Goal: Task Accomplishment & Management: Use online tool/utility

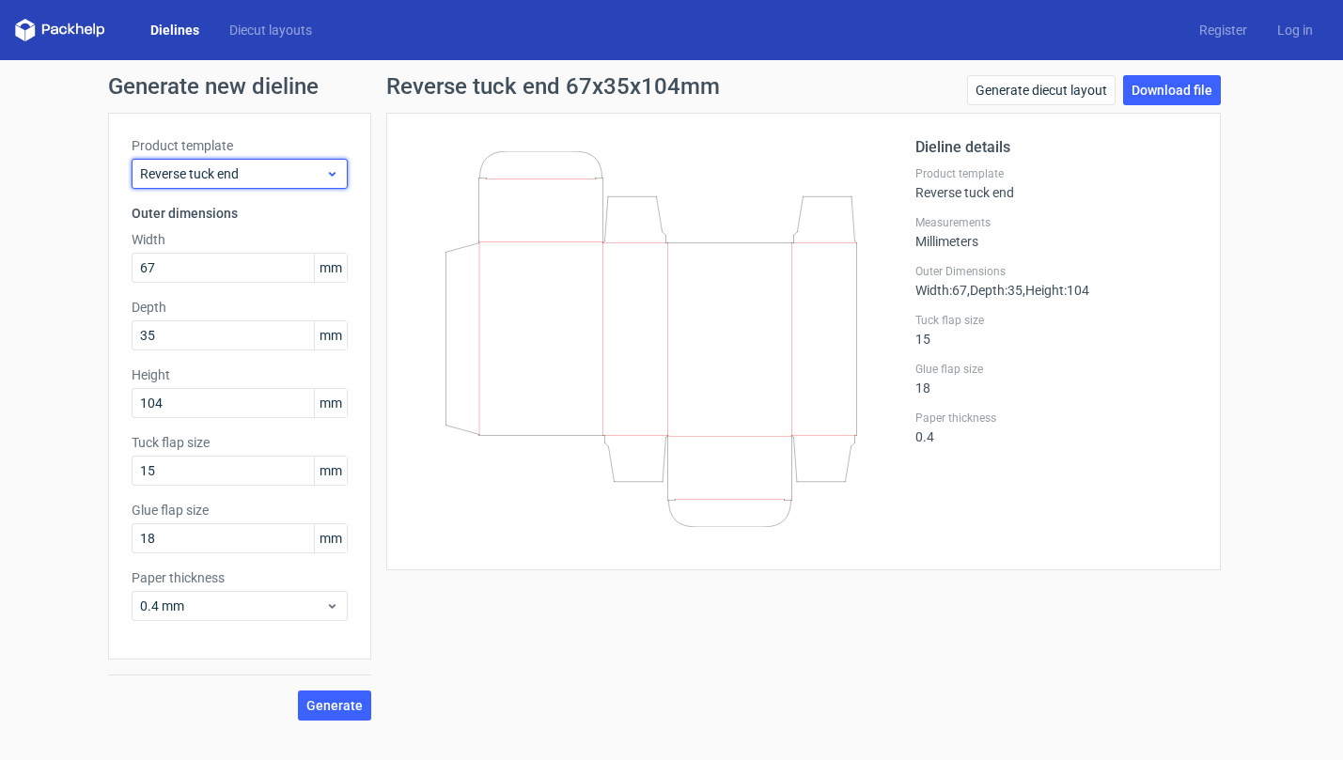
click at [258, 181] on span "Reverse tuck end" at bounding box center [232, 173] width 185 height 19
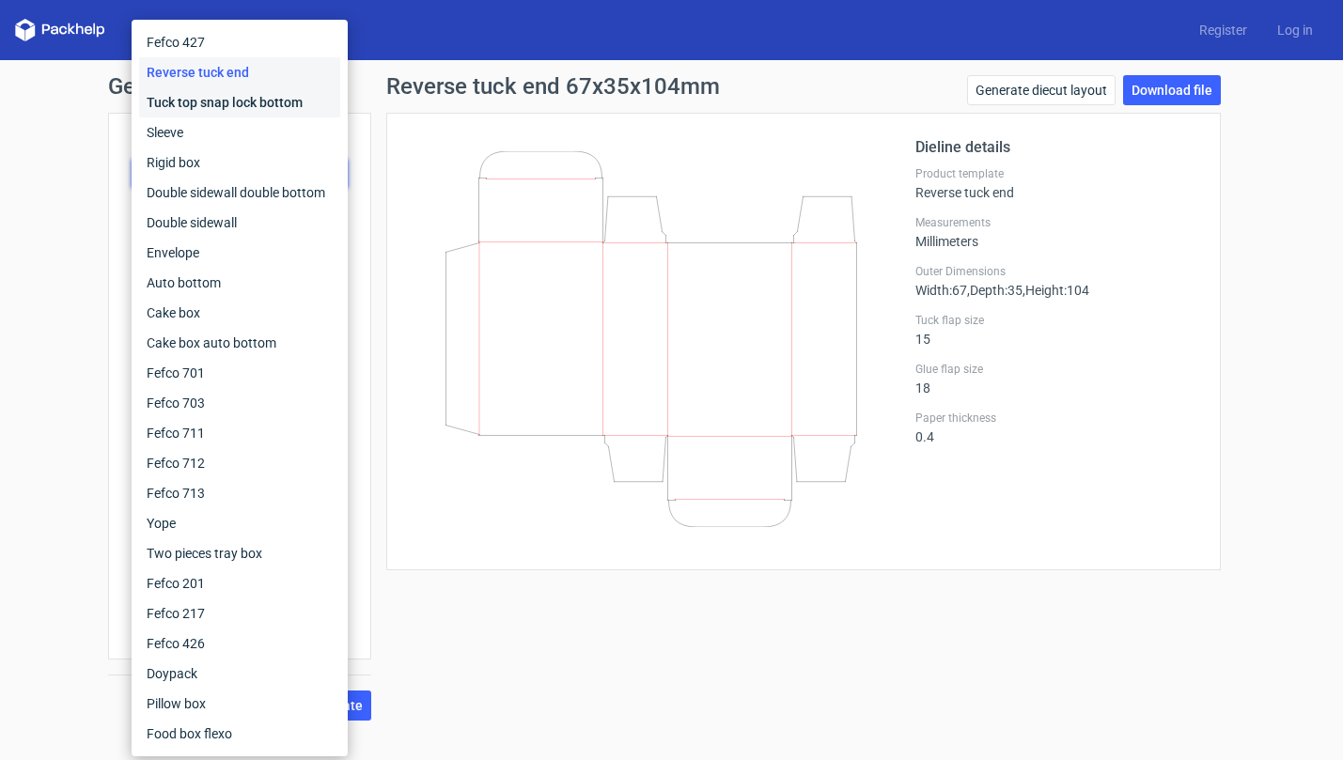
click at [262, 103] on div "Tuck top snap lock bottom" at bounding box center [239, 102] width 201 height 30
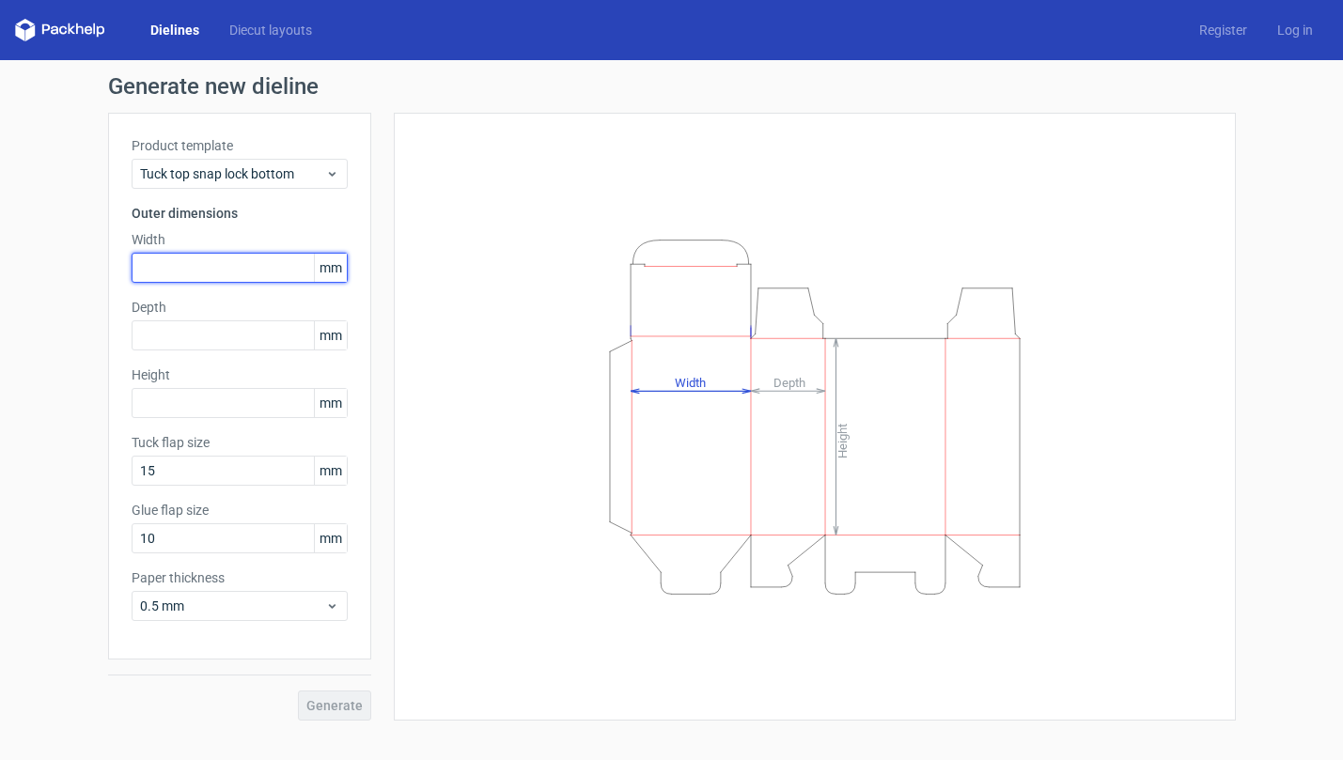
click at [225, 260] on input "text" at bounding box center [240, 268] width 216 height 30
type input "88"
type input "100"
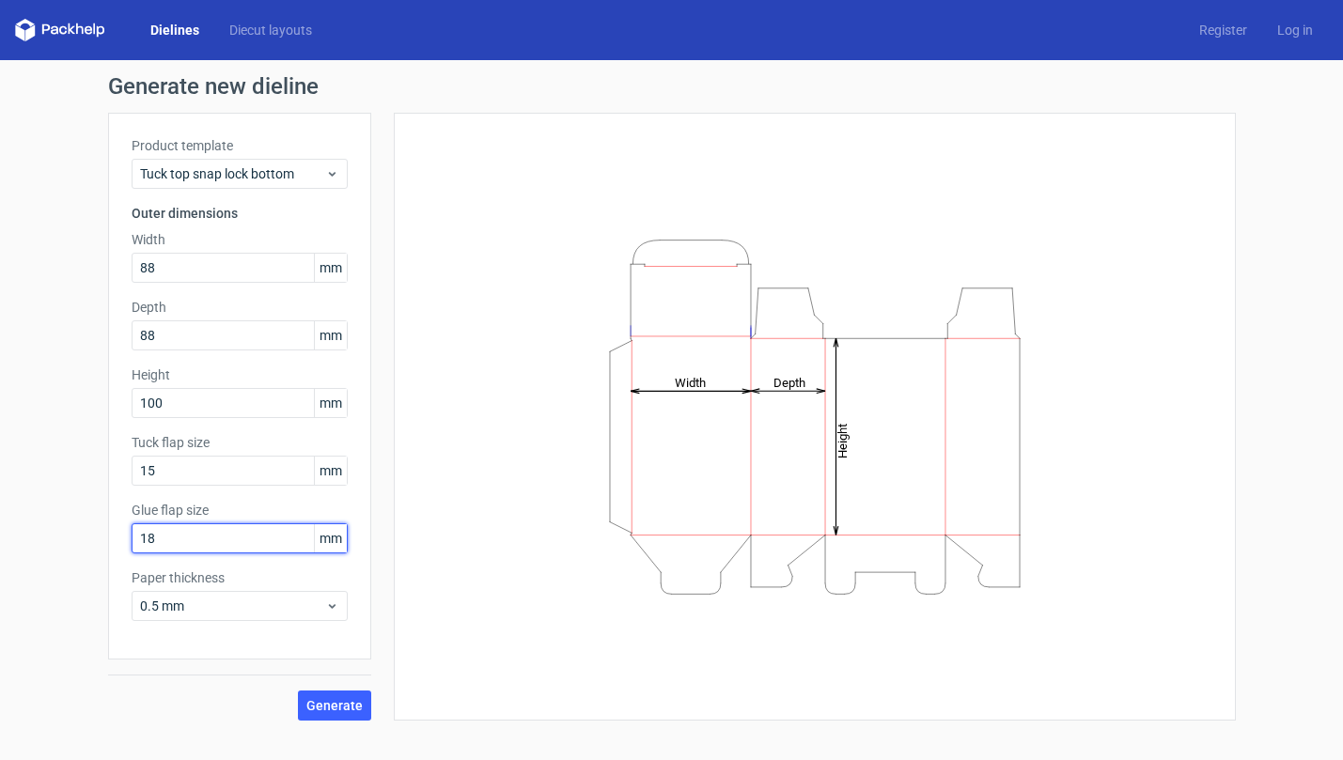
type input "18"
click at [314, 619] on div "0.5 mm" at bounding box center [240, 606] width 216 height 30
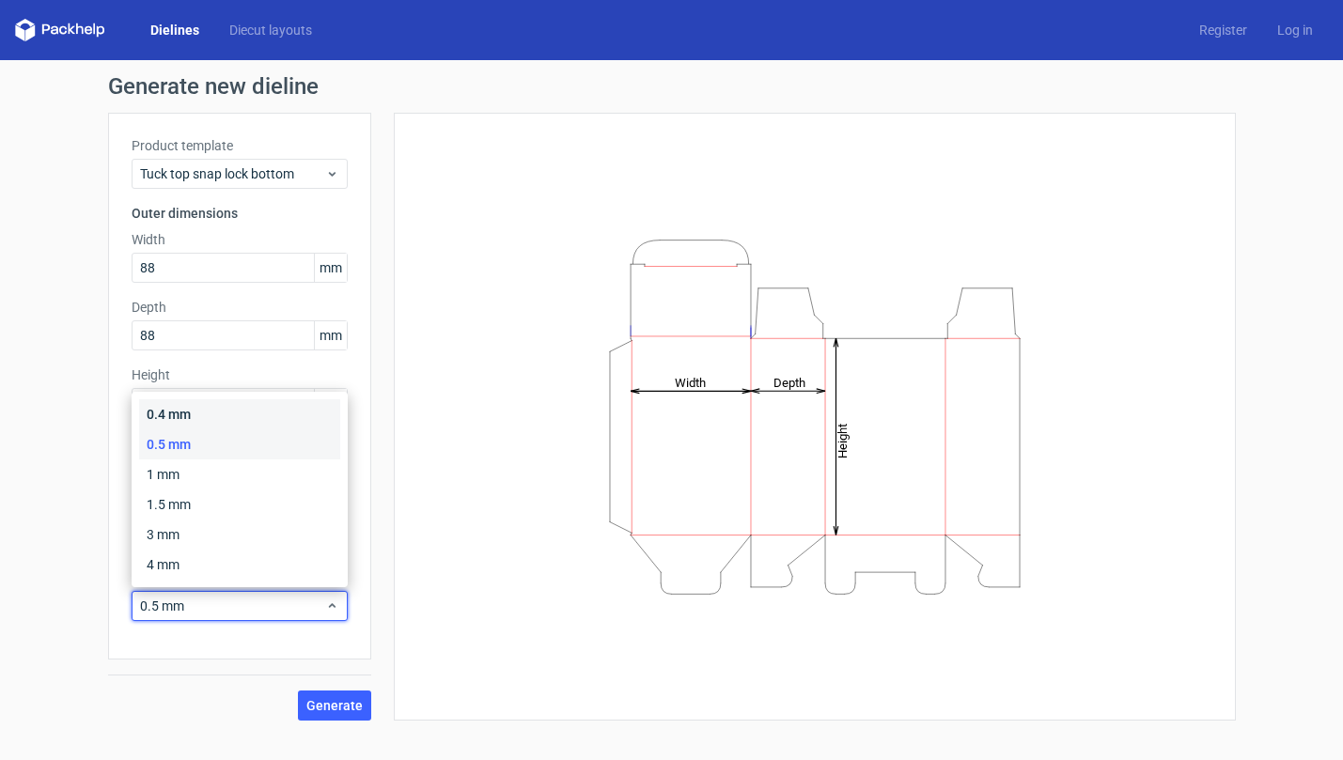
click at [305, 415] on div "0.4 mm" at bounding box center [239, 414] width 201 height 30
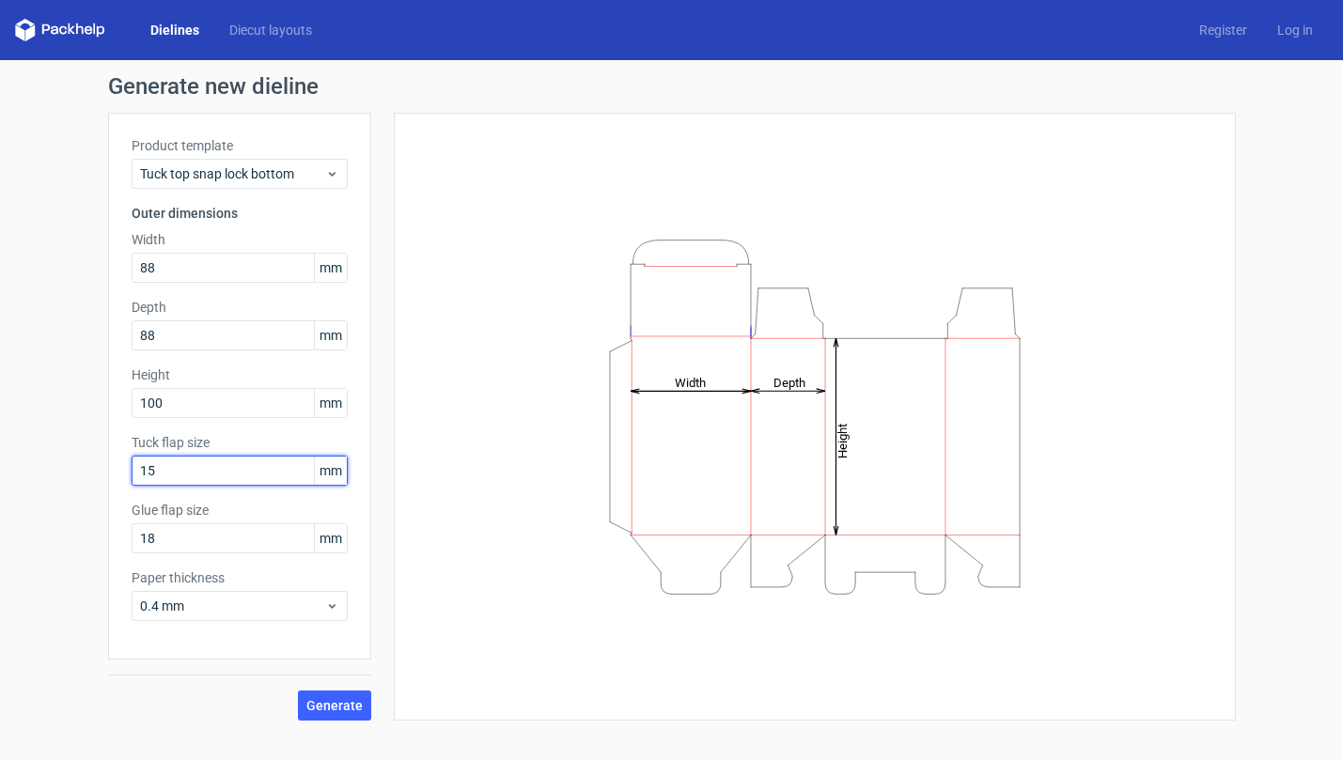
drag, startPoint x: 201, startPoint y: 476, endPoint x: 21, endPoint y: 476, distance: 180.5
click at [21, 476] on div "Generate new dieline Product template Tuck top snap lock bottom Outer dimension…" at bounding box center [671, 398] width 1343 height 676
type input "18"
click at [365, 714] on button "Generate" at bounding box center [334, 706] width 73 height 30
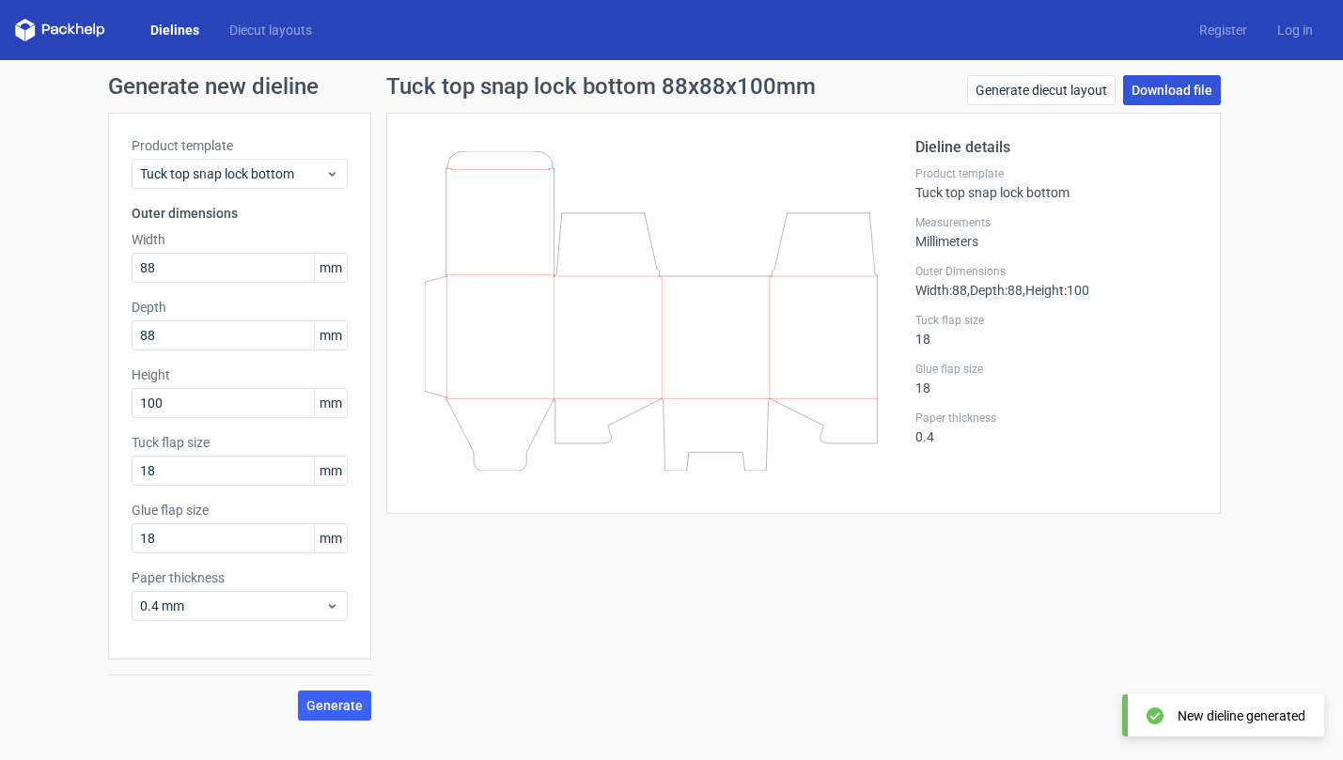
click at [1175, 92] on link "Download file" at bounding box center [1172, 90] width 98 height 30
